Goal: Task Accomplishment & Management: Complete application form

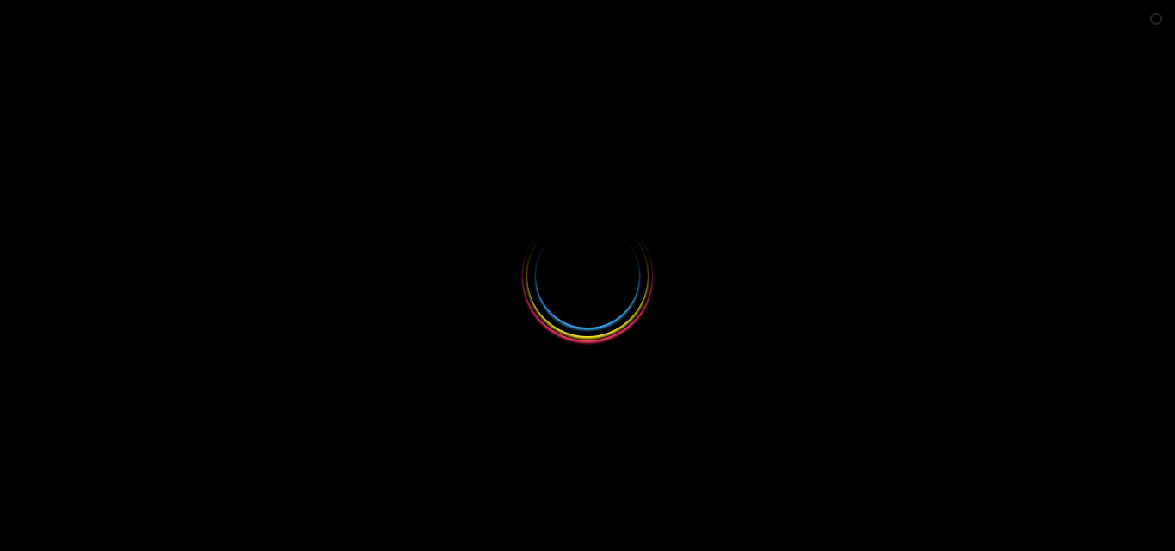
select select
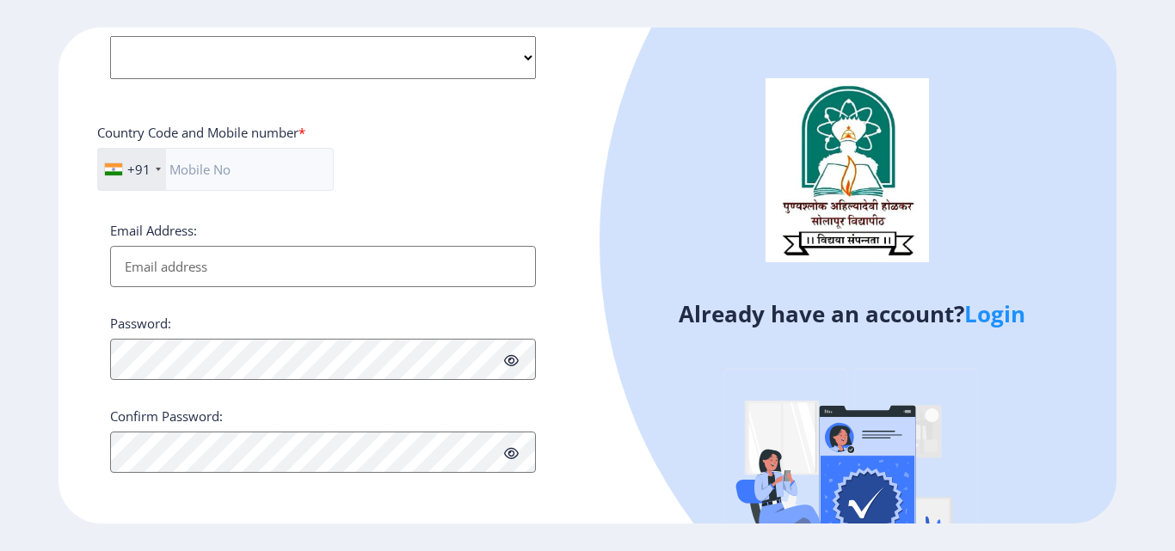
scroll to position [701, 0]
click at [1015, 318] on link "Login" at bounding box center [994, 313] width 61 height 31
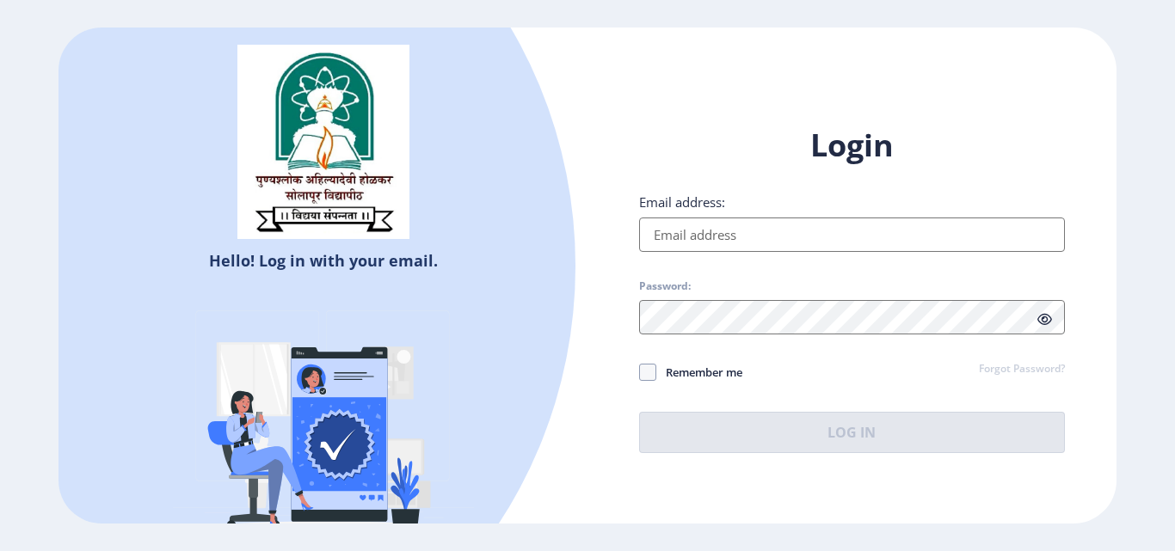
click at [1037, 367] on link "Forgot Password?" at bounding box center [1022, 369] width 86 height 15
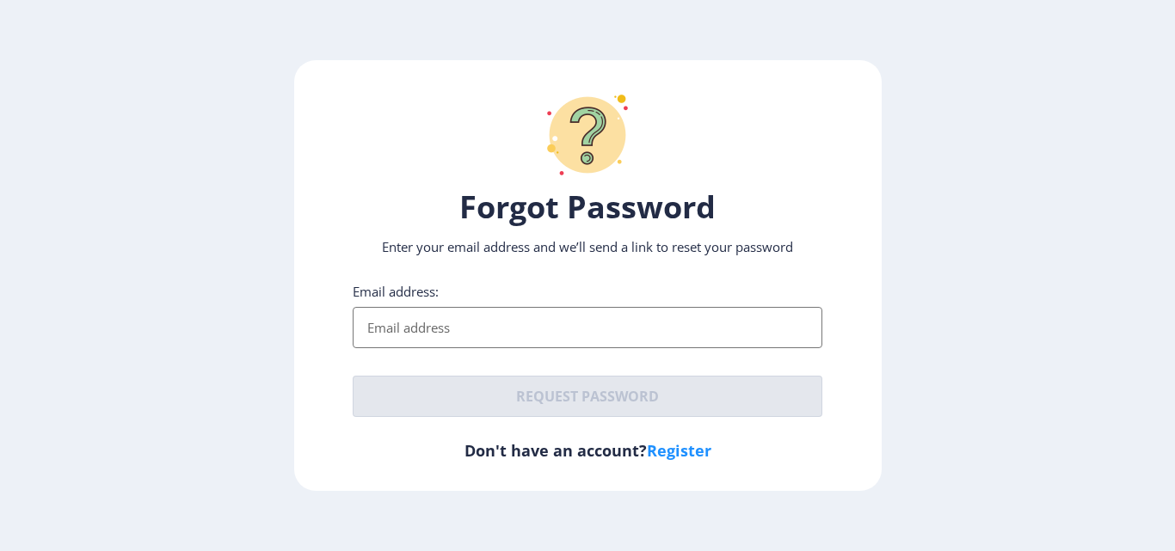
click at [423, 307] on input "Email address:" at bounding box center [588, 327] width 470 height 41
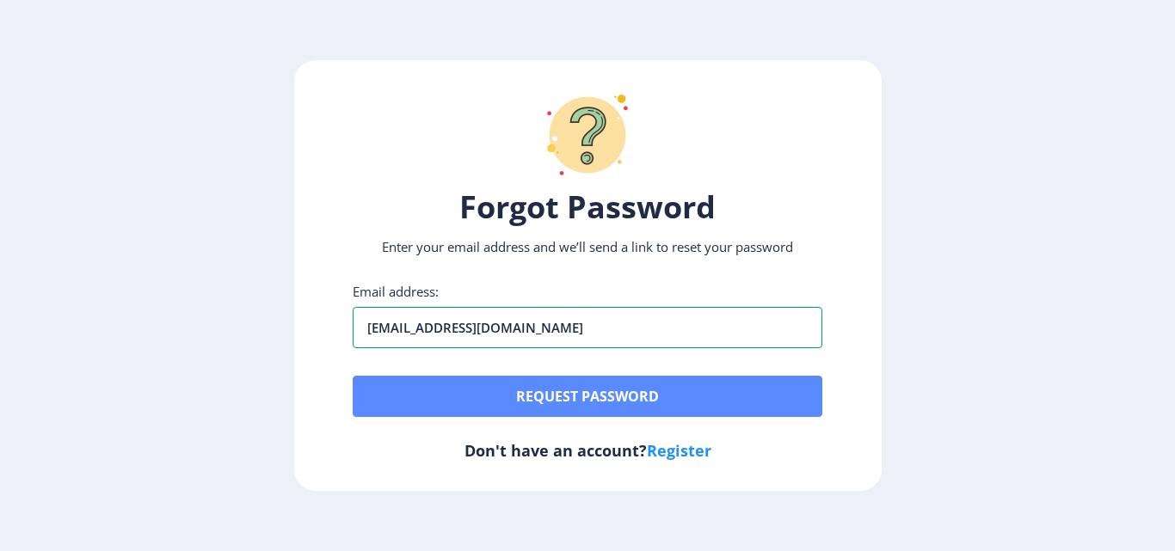
type input "[EMAIL_ADDRESS][DOMAIN_NAME]"
click at [581, 403] on button "Request password" at bounding box center [588, 396] width 470 height 41
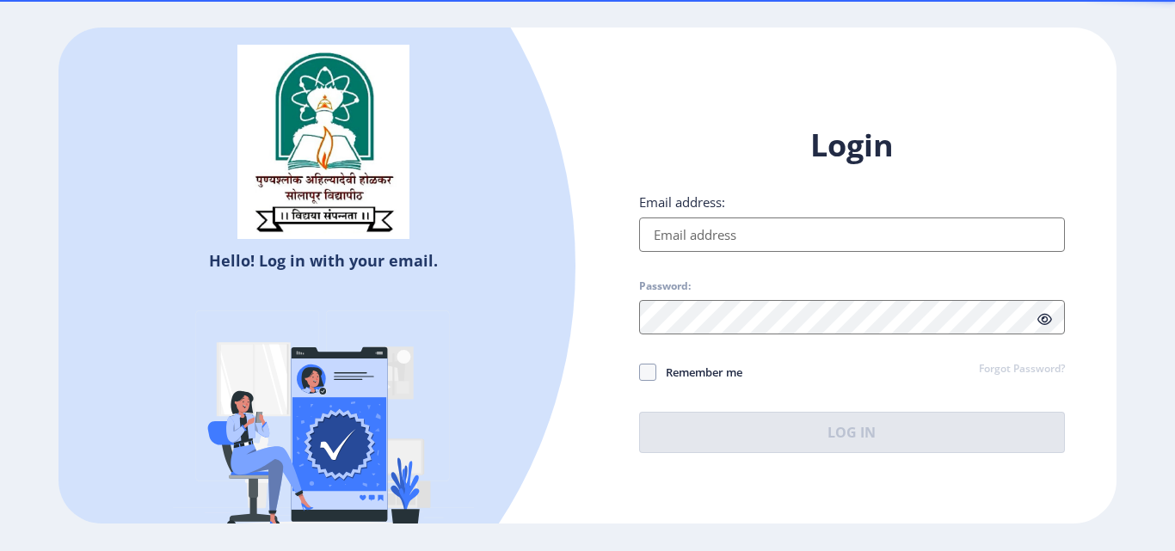
click at [698, 241] on input "Email address:" at bounding box center [852, 235] width 426 height 34
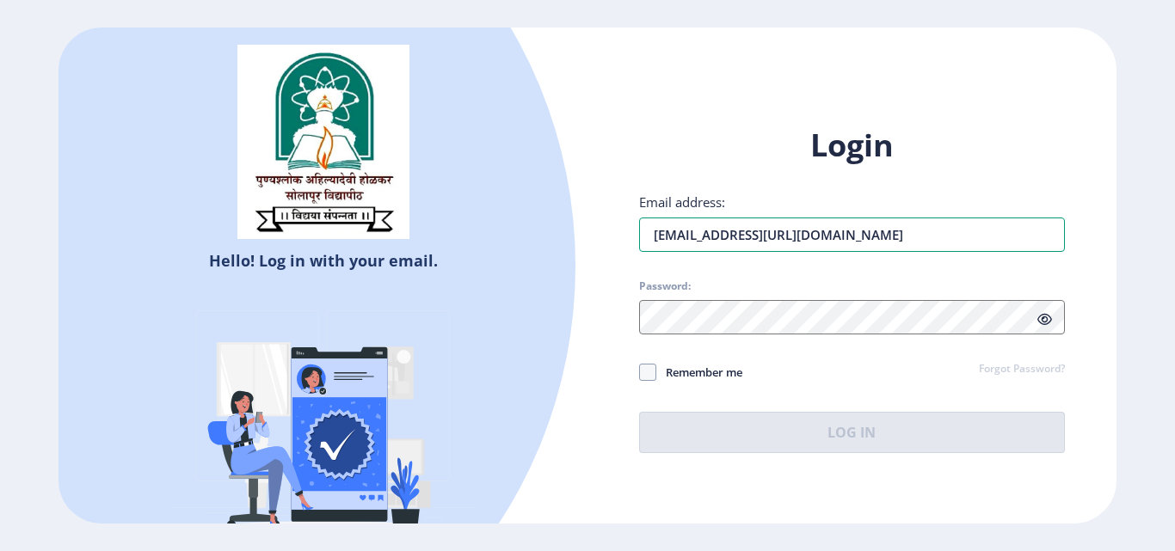
type input "[EMAIL_ADDRESS][DOMAIN_NAME]"
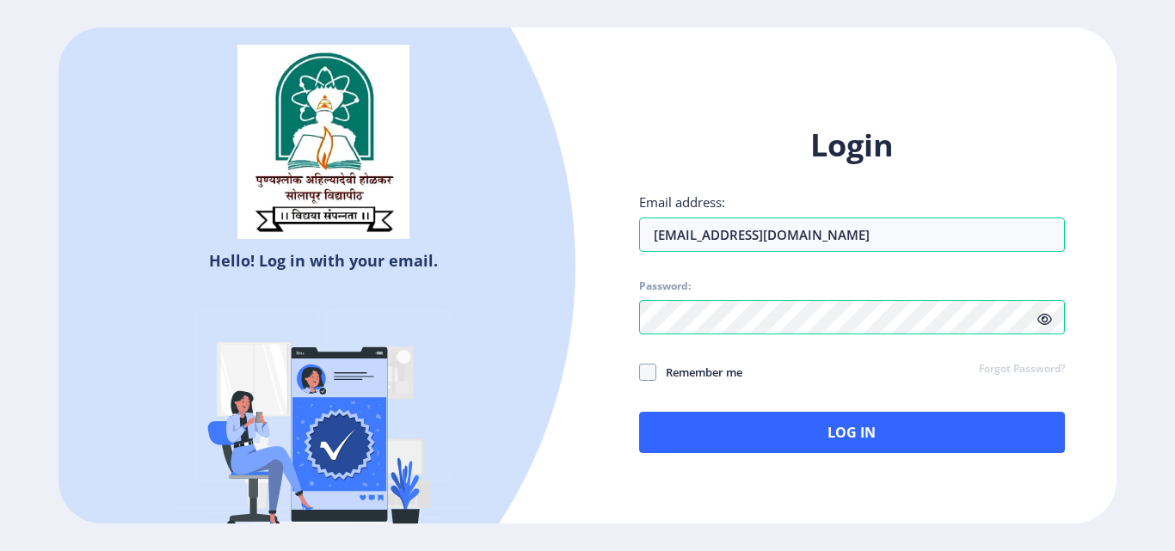
click at [1041, 324] on icon at bounding box center [1044, 319] width 15 height 13
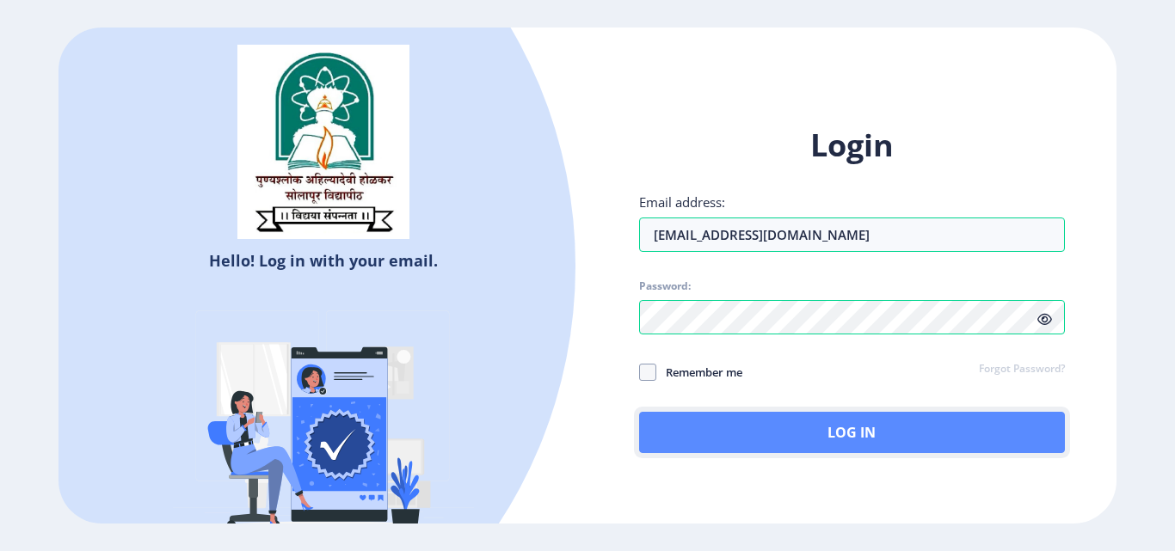
click at [839, 446] on button "Log In" at bounding box center [852, 432] width 426 height 41
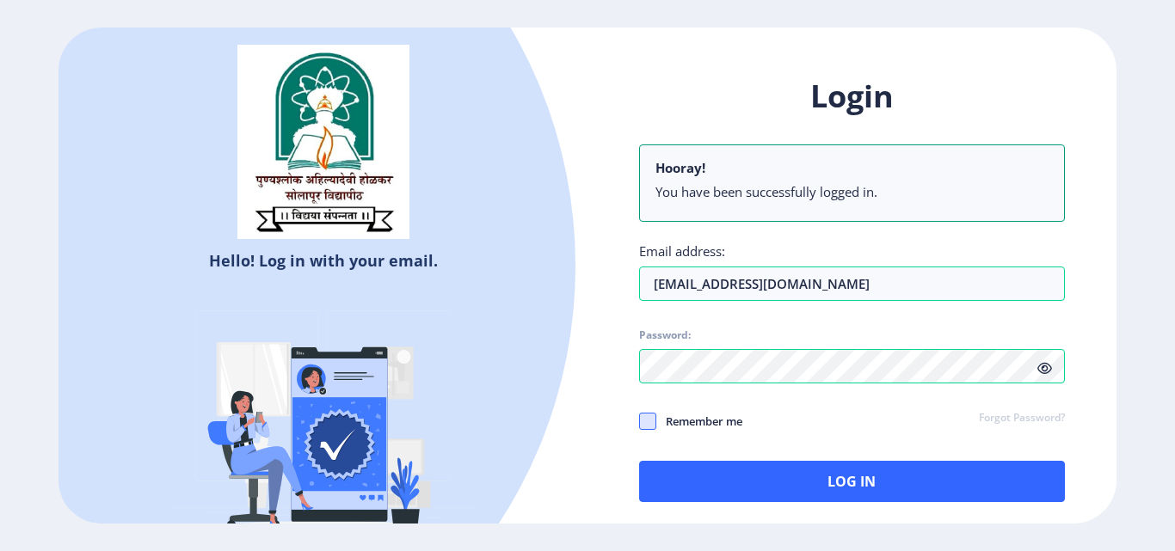
click at [643, 422] on span at bounding box center [647, 421] width 17 height 17
click at [640, 422] on input "Remember me" at bounding box center [639, 421] width 1 height 1
checkbox input "true"
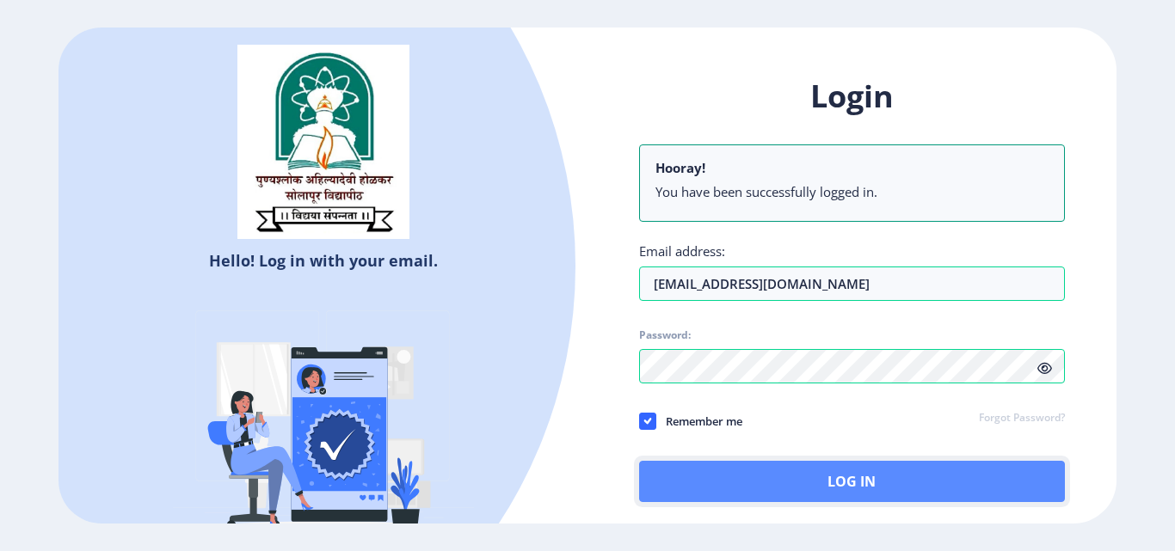
click at [786, 481] on button "Log In" at bounding box center [852, 481] width 426 height 41
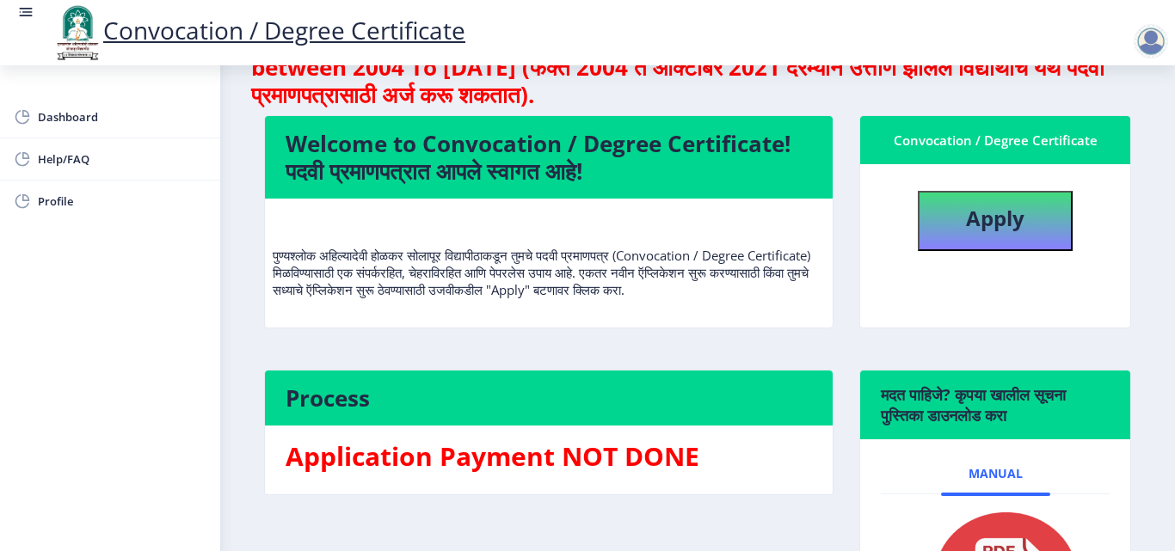
scroll to position [24, 0]
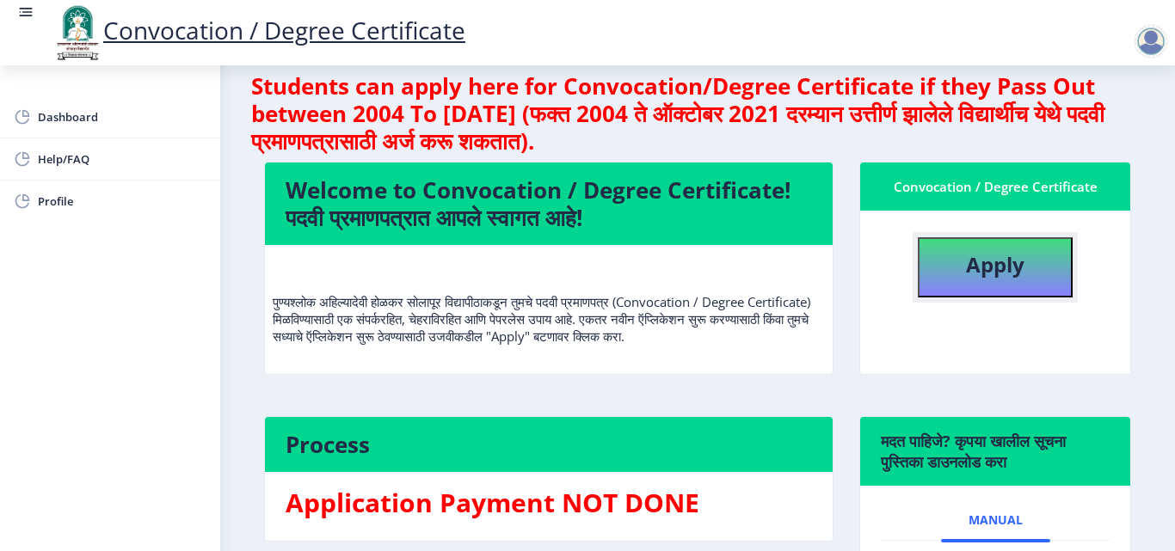
click at [1003, 257] on b "Apply" at bounding box center [995, 264] width 58 height 28
select select
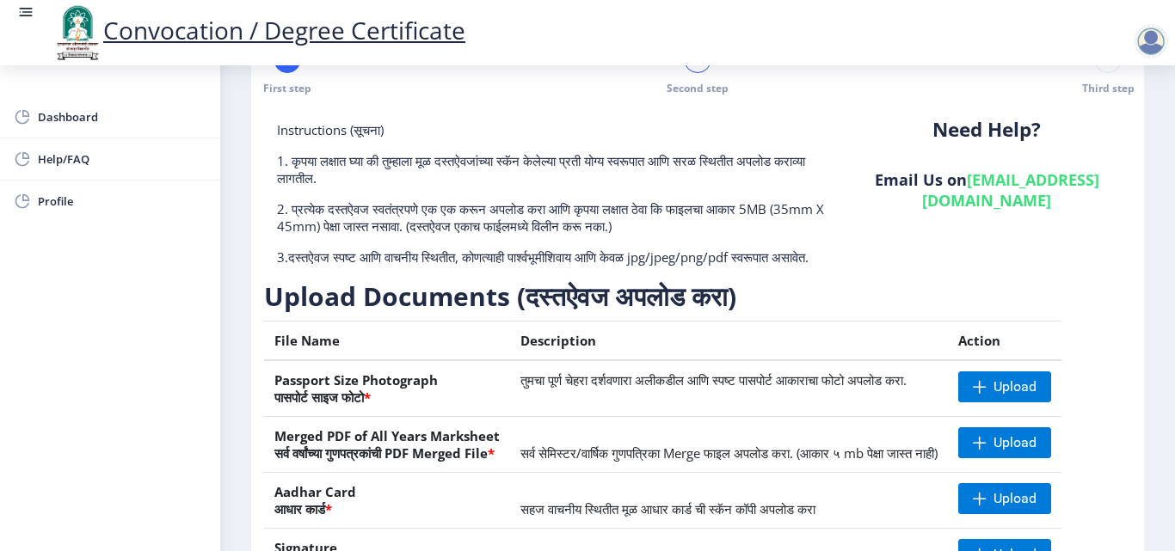
scroll to position [145, 0]
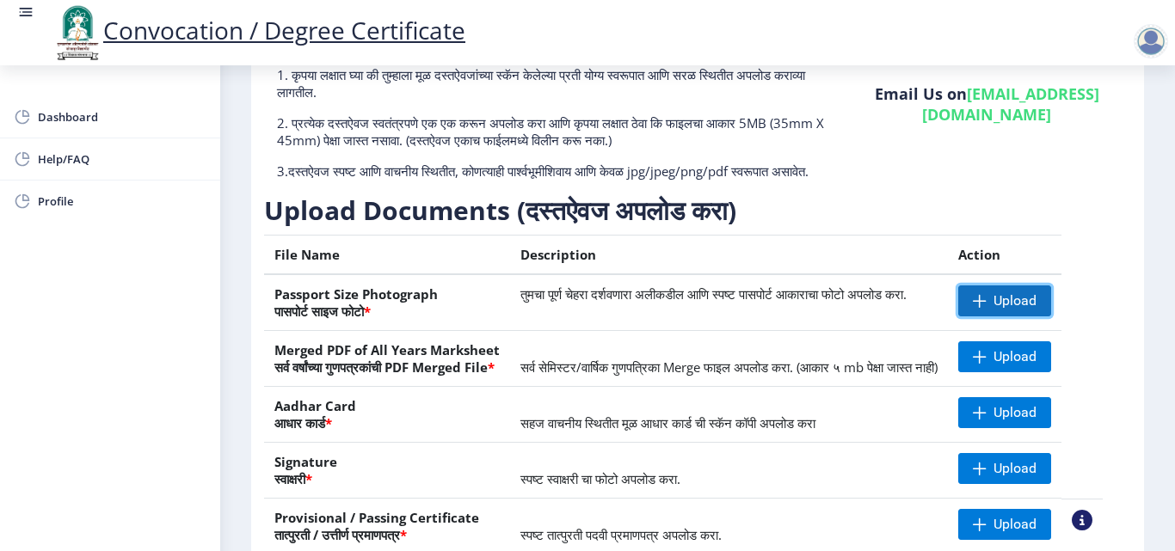
click at [986, 308] on span at bounding box center [980, 301] width 14 height 14
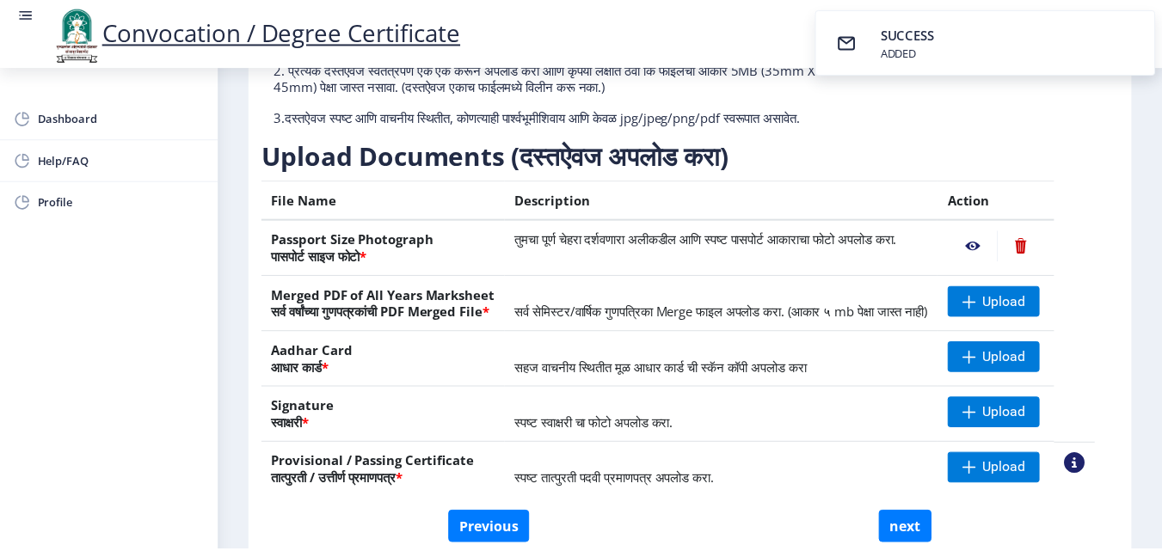
scroll to position [231, 0]
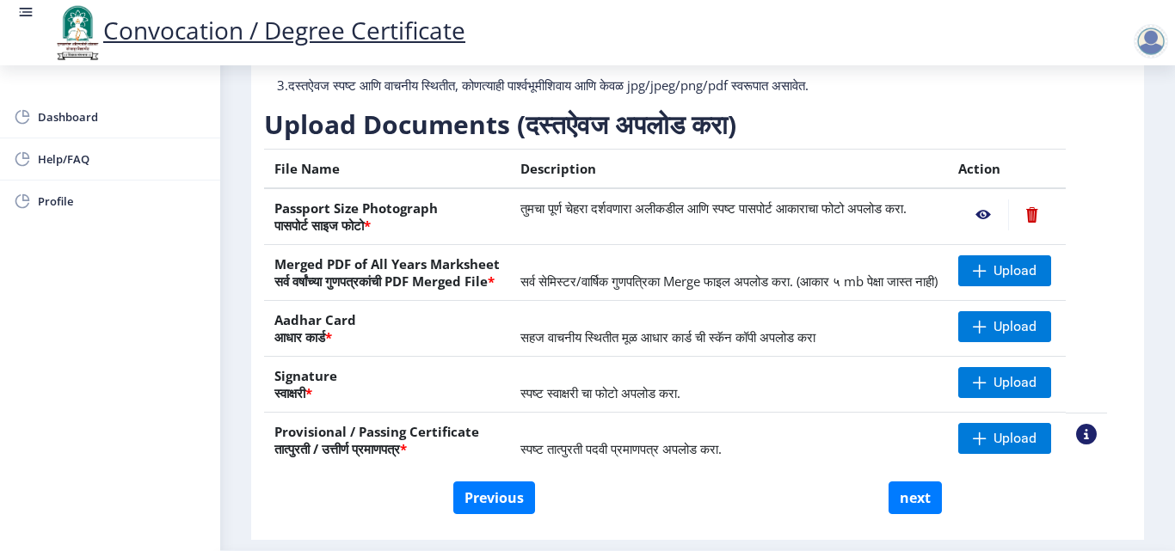
click at [1097, 445] on nb-action at bounding box center [1086, 434] width 21 height 21
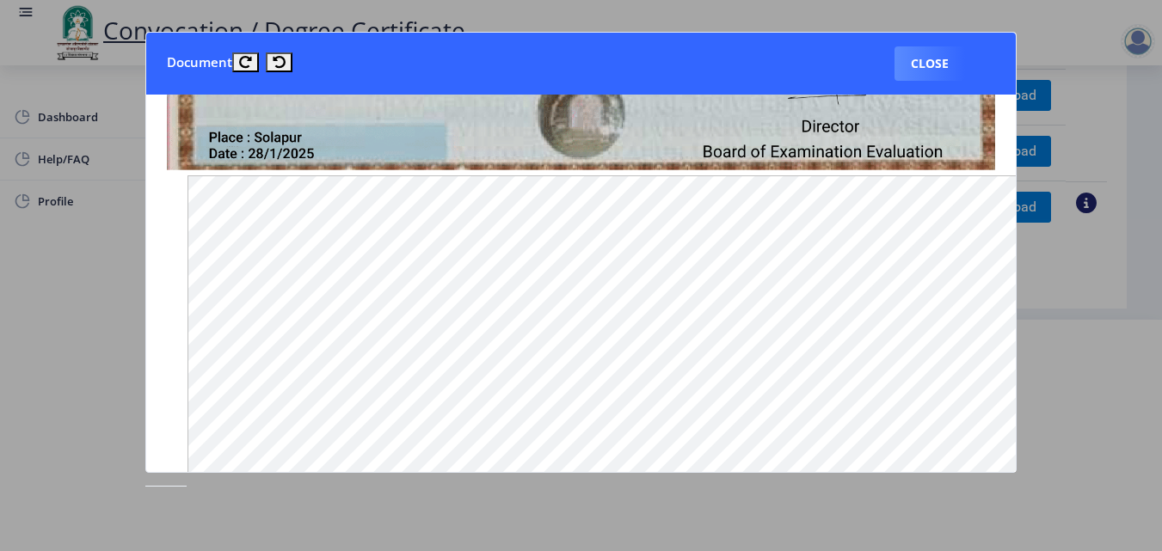
scroll to position [602, 0]
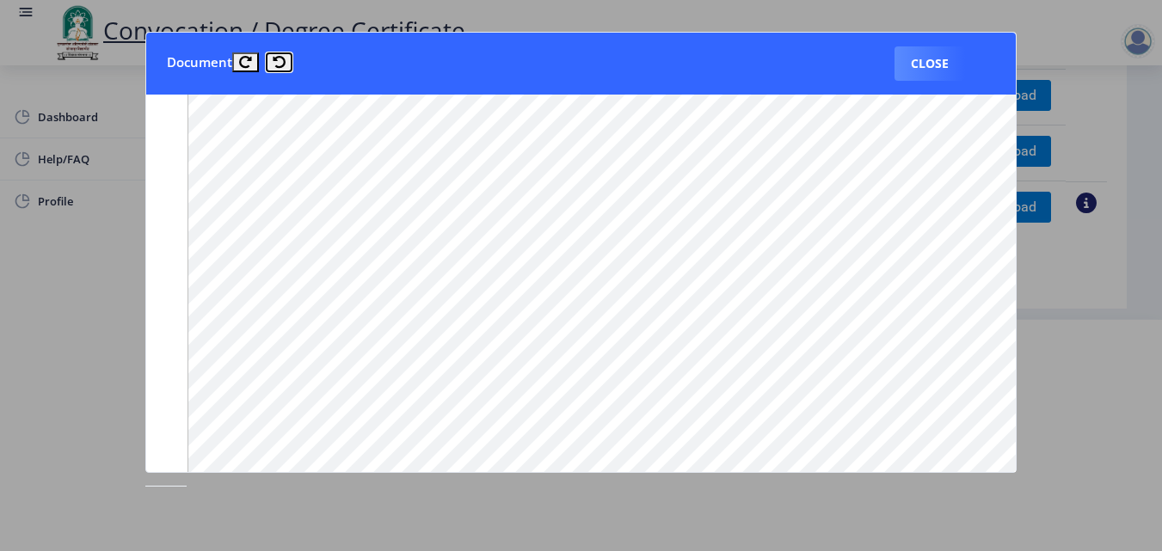
click at [273, 63] on icon at bounding box center [279, 62] width 13 height 13
click at [942, 60] on button "Close" at bounding box center [929, 63] width 71 height 34
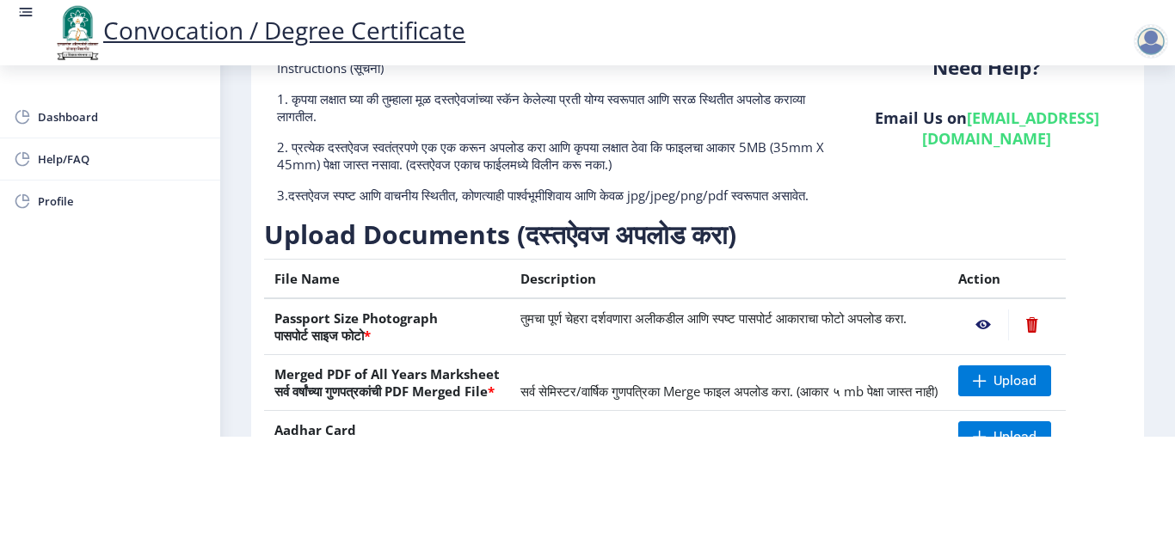
scroll to position [0, 0]
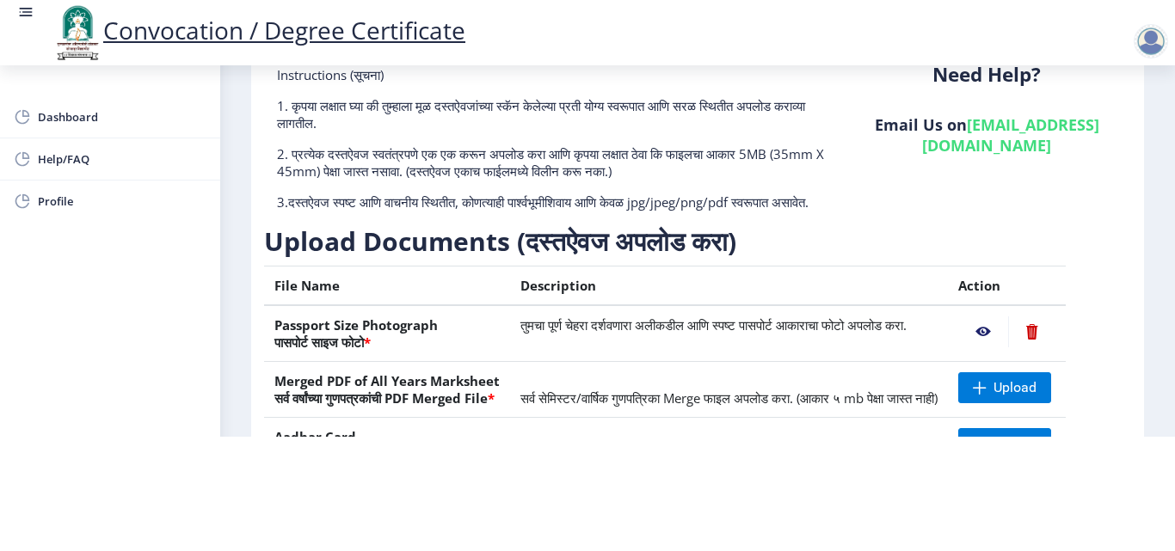
click at [1153, 45] on div at bounding box center [1150, 41] width 34 height 34
click at [71, 112] on span "Dashboard" at bounding box center [122, 117] width 169 height 21
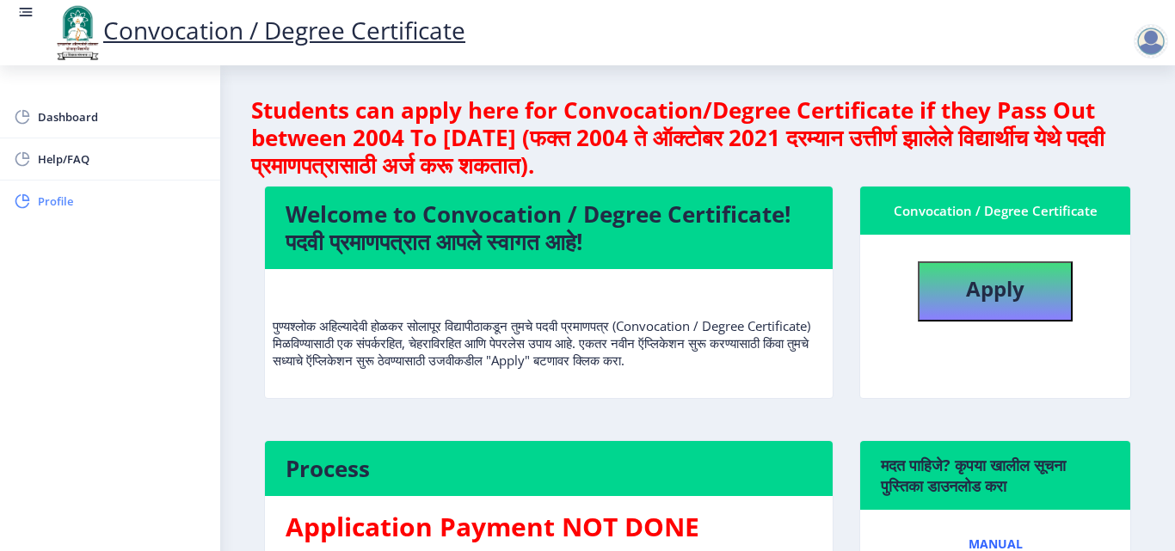
click at [56, 207] on span "Profile" at bounding box center [122, 201] width 169 height 21
select select
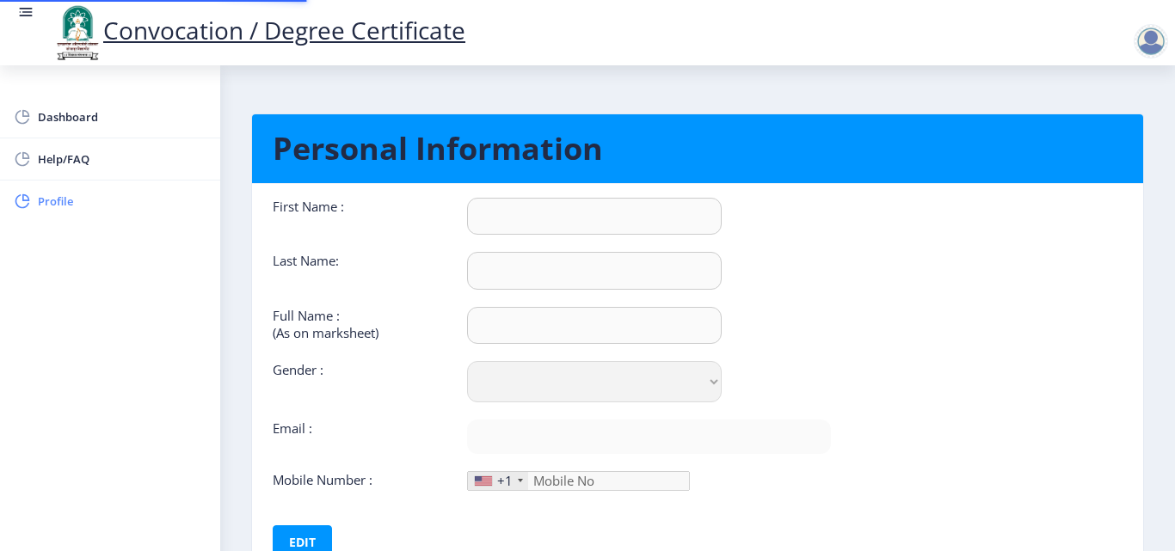
type input "[PERSON_NAME]"
type input "Kale"
type input "[PERSON_NAME]"
select select "[DEMOGRAPHIC_DATA]"
type input "[EMAIL_ADDRESS][DOMAIN_NAME]"
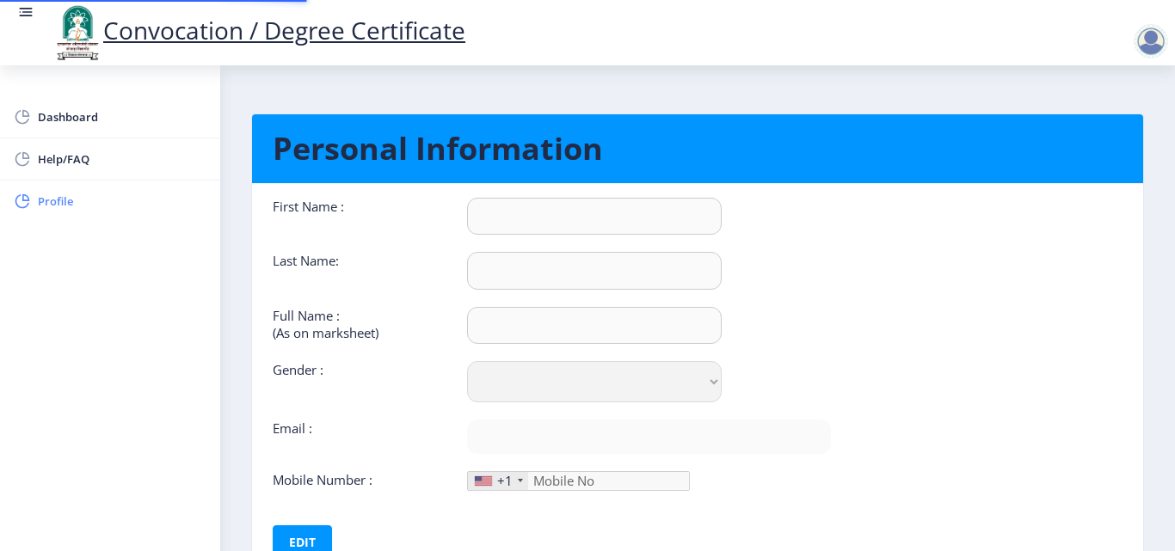
type input "9665980604"
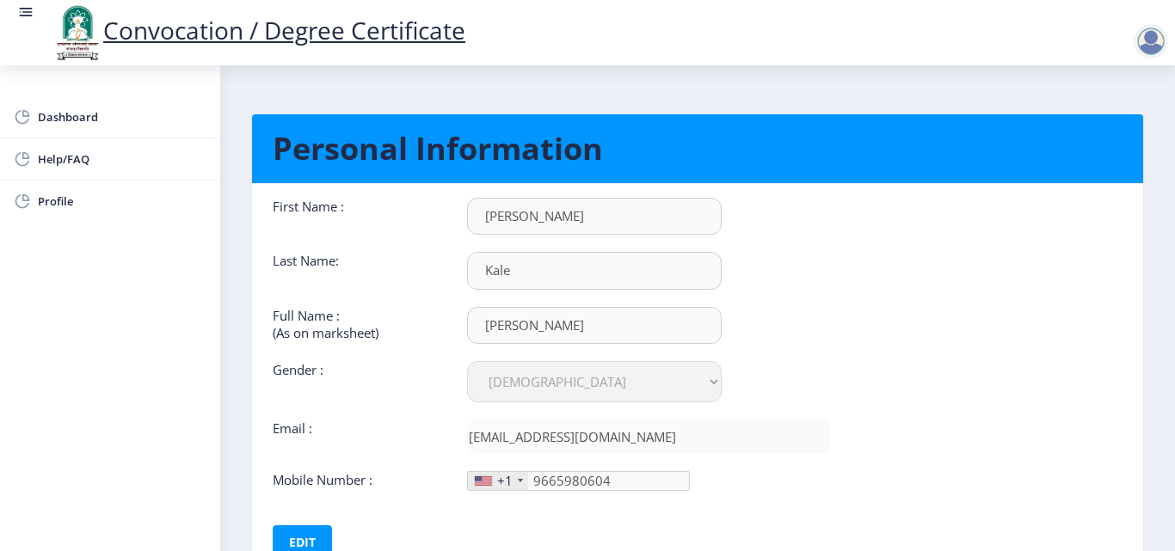
click at [1147, 39] on div at bounding box center [1150, 41] width 34 height 34
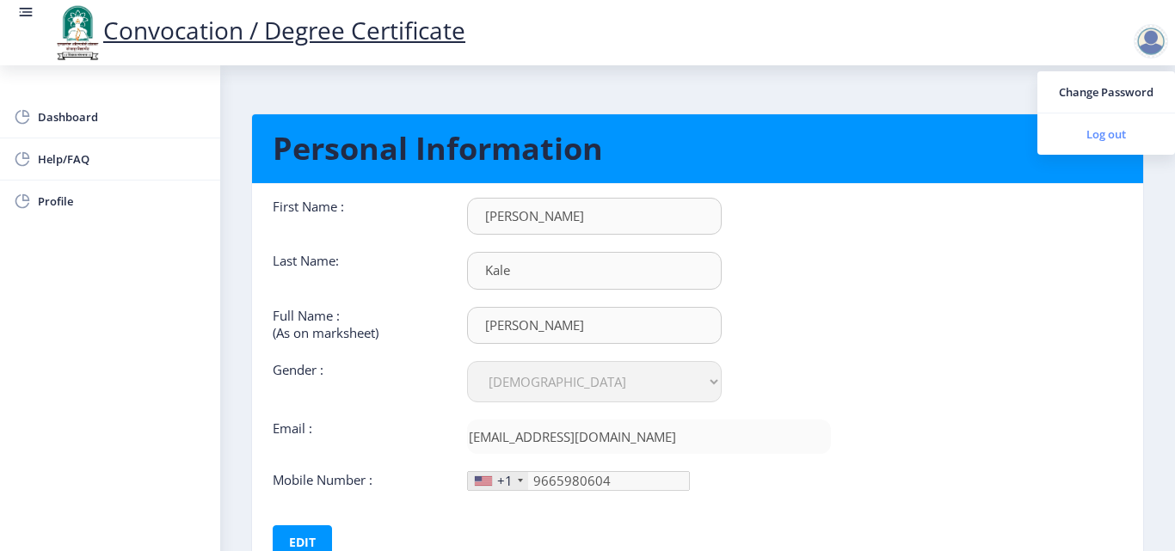
click at [1116, 138] on span "Log out" at bounding box center [1106, 134] width 110 height 21
